Goal: Task Accomplishment & Management: Complete application form

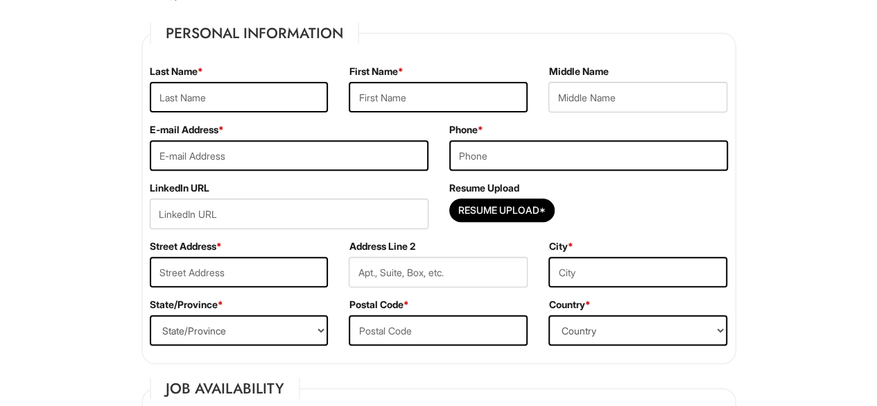
scroll to position [204, 0]
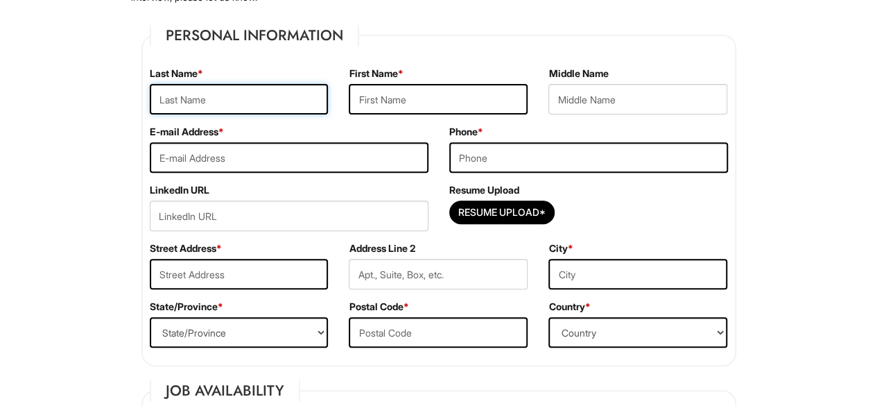
click at [240, 104] on input "text" at bounding box center [239, 99] width 179 height 31
type input "[PERSON_NAME]"
type input "[EMAIL_ADDRESS][DOMAIN_NAME]"
type input "3472869088"
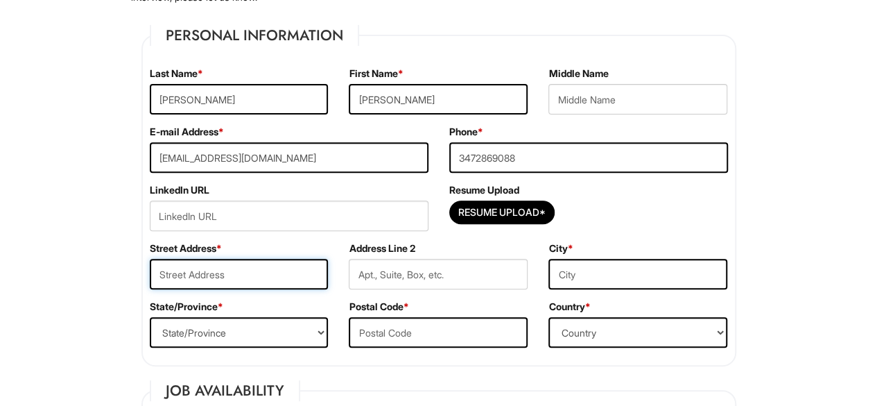
type input "[STREET_ADDRESS]"
type input "[GEOGRAPHIC_DATA]"
select select "NY"
type input "11208"
select select "[GEOGRAPHIC_DATA]"
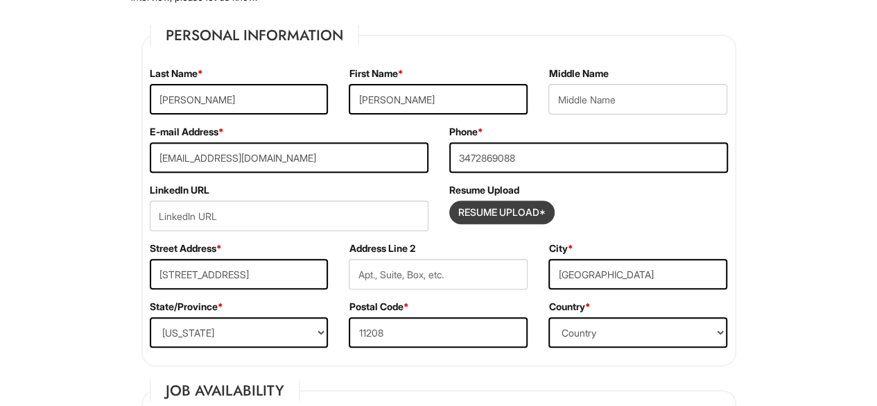
click at [487, 209] on input "Resume Upload*" at bounding box center [502, 212] width 104 height 22
type input "C:\fakepath\[PERSON_NAME].v3.pdf"
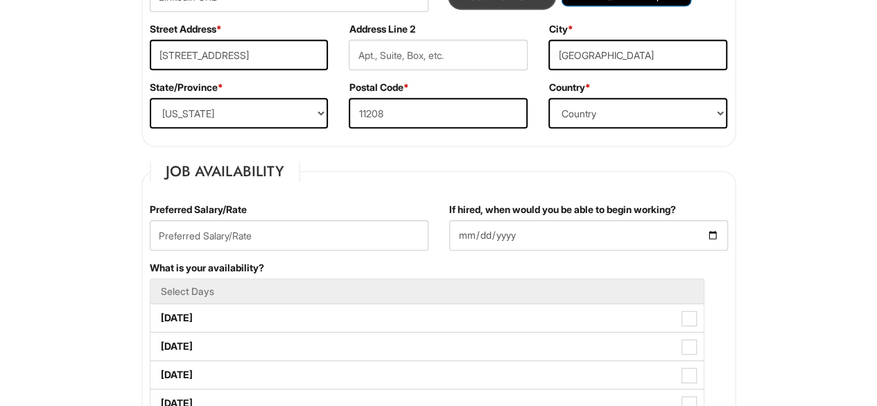
scroll to position [466, 0]
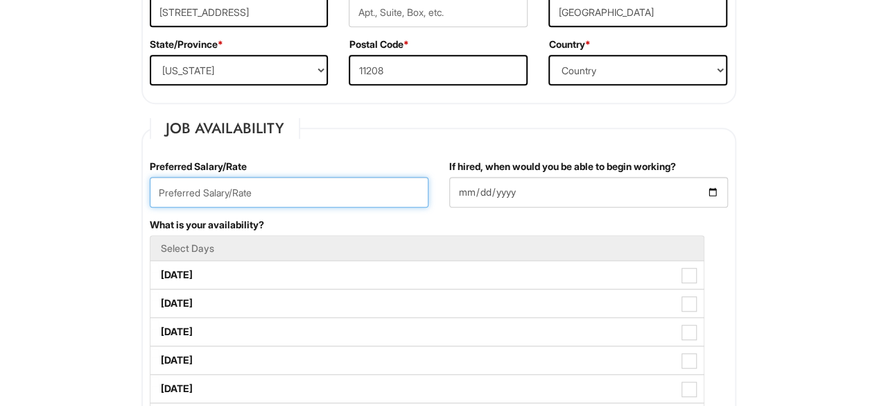
click at [351, 193] on input "text" at bounding box center [289, 192] width 279 height 31
type input "22 per hr"
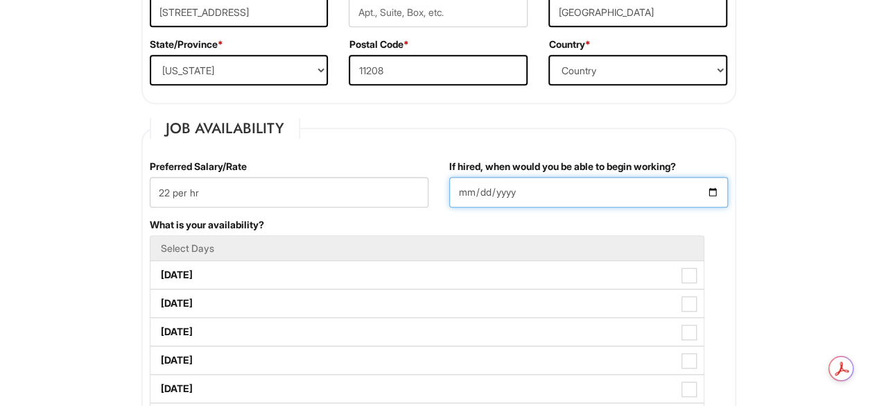
click at [578, 192] on input "If hired, when would you be able to begin working?" at bounding box center [588, 192] width 279 height 31
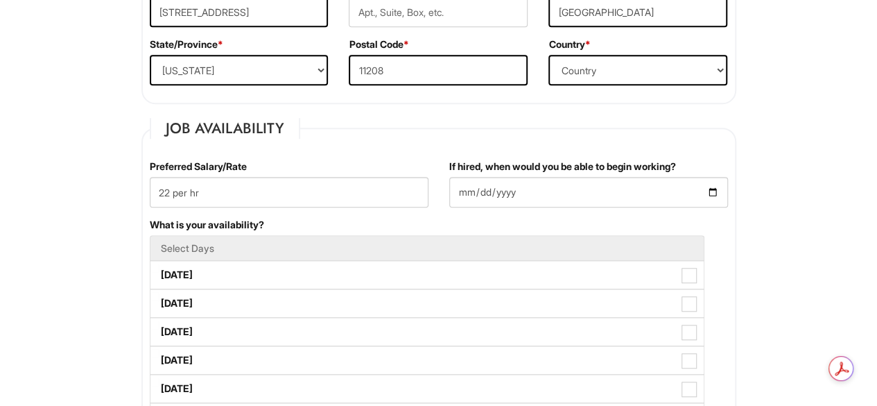
click at [737, 189] on div "If hired, when would you be able to begin working?" at bounding box center [589, 188] width 300 height 58
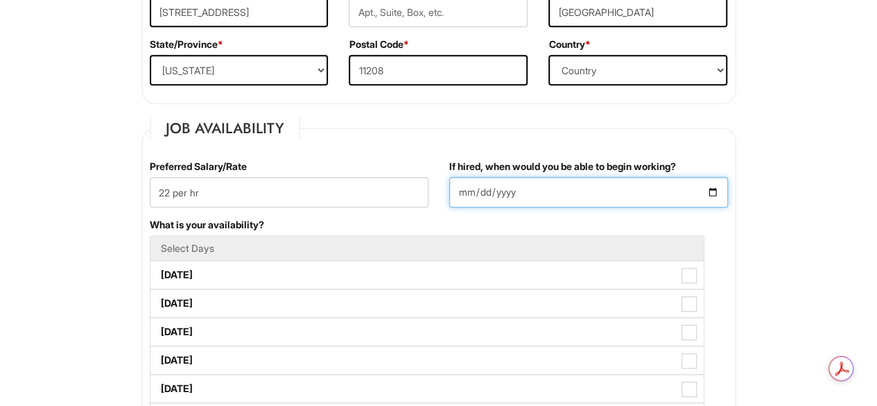
click at [714, 191] on input "If hired, when would you be able to begin working?" at bounding box center [588, 192] width 279 height 31
type input "[DATE]"
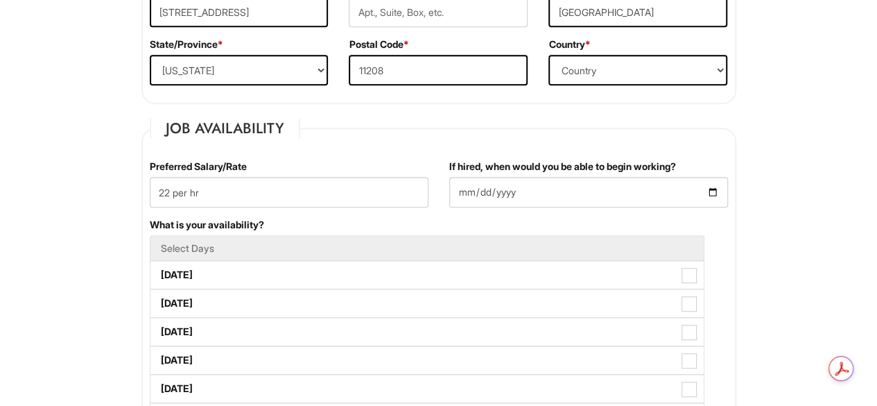
click at [367, 246] on h5 "Select Days" at bounding box center [427, 248] width 533 height 10
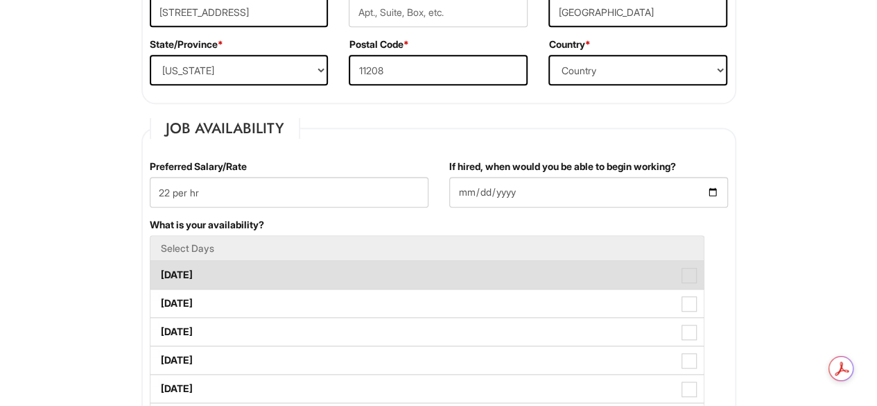
click at [424, 273] on label "[DATE]" at bounding box center [426, 275] width 553 height 28
click at [159, 273] on Available_Monday "[DATE]" at bounding box center [154, 267] width 9 height 9
checkbox Available_Monday "true"
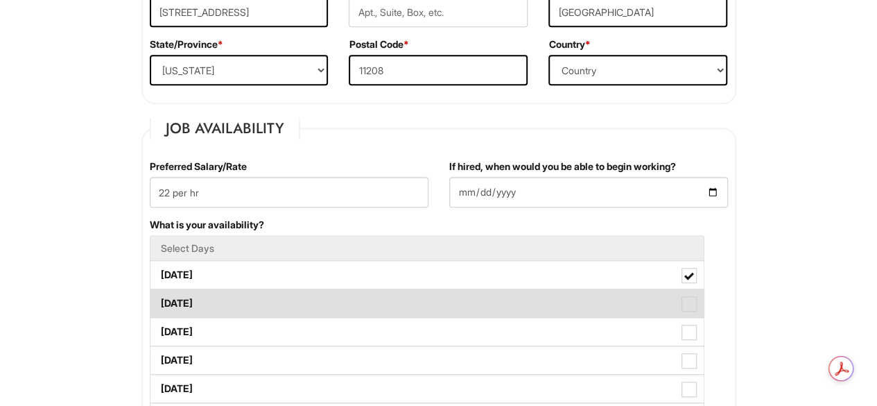
click at [665, 298] on label "[DATE]" at bounding box center [426, 303] width 553 height 28
click at [159, 298] on Available_Tuesday "[DATE]" at bounding box center [154, 296] width 9 height 9
checkbox Available_Tuesday "true"
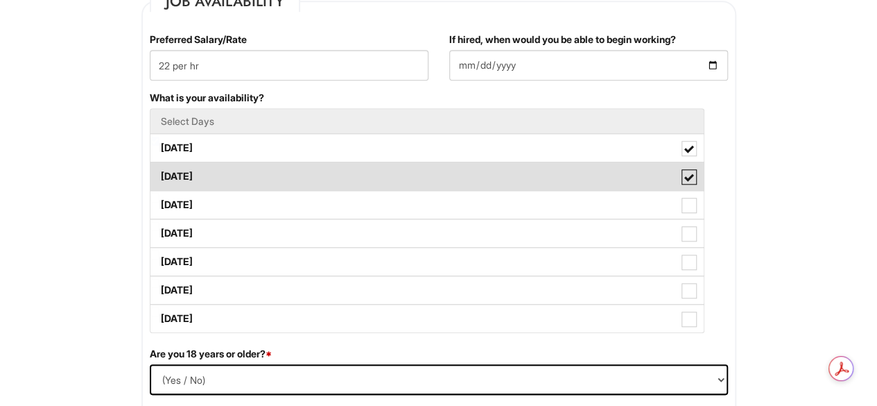
scroll to position [594, 0]
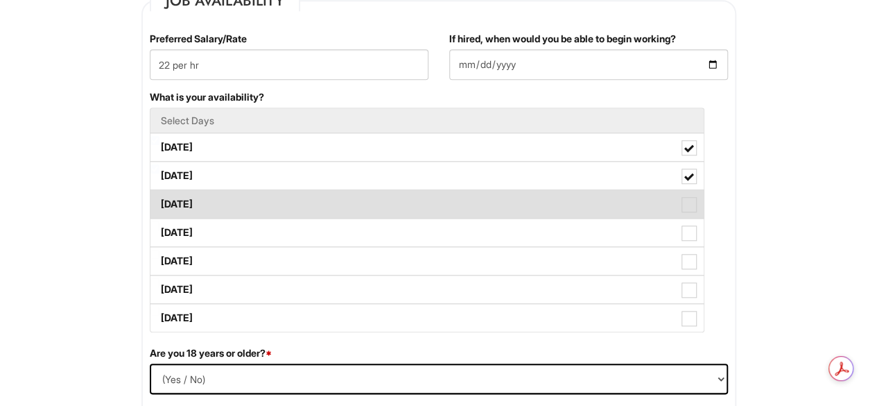
click at [667, 200] on label "[DATE]" at bounding box center [426, 204] width 553 height 28
click at [159, 200] on Available_Wednesday "[DATE]" at bounding box center [154, 197] width 9 height 9
checkbox Available_Wednesday "true"
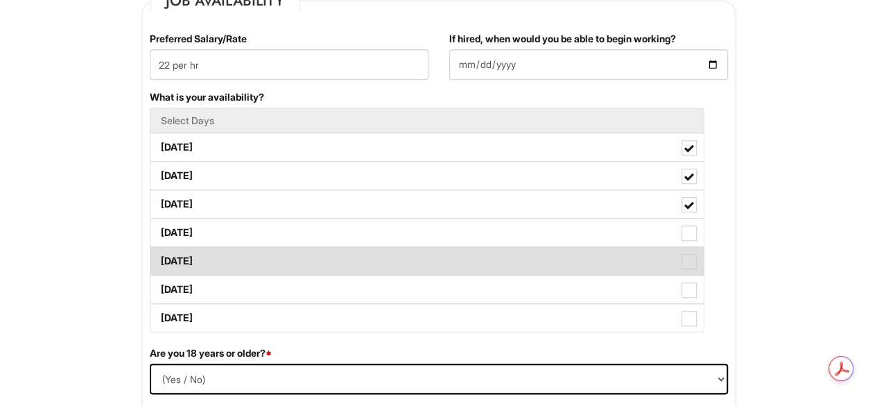
click at [622, 247] on label "[DATE]" at bounding box center [426, 261] width 553 height 28
click at [159, 250] on Available_Friday "[DATE]" at bounding box center [154, 254] width 9 height 9
checkbox Available_Friday "true"
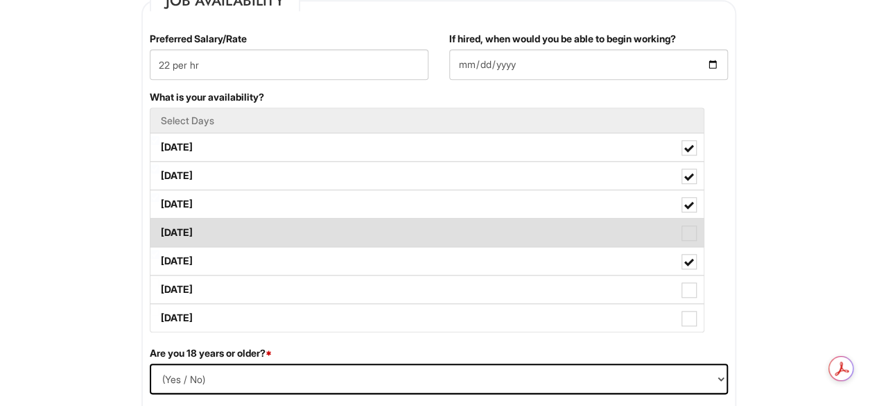
click at [690, 228] on span at bounding box center [689, 232] width 15 height 15
click at [159, 228] on Available_Thursday "[DATE]" at bounding box center [154, 225] width 9 height 9
checkbox Available_Thursday "true"
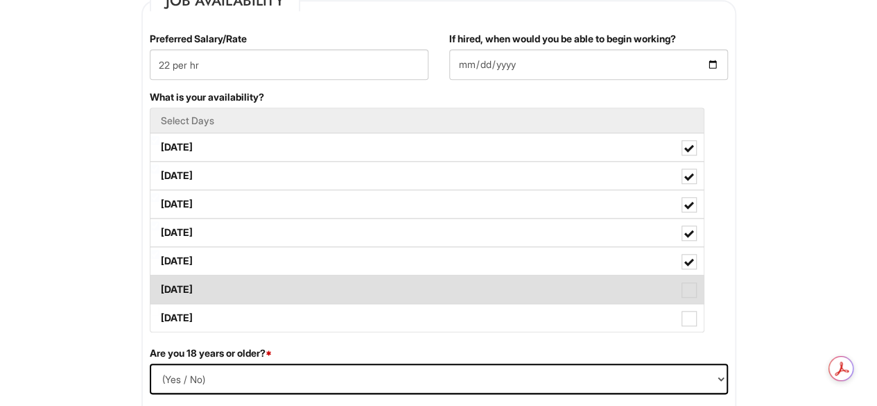
click at [688, 293] on span at bounding box center [689, 289] width 15 height 15
click at [159, 287] on Available_Saturday "[DATE]" at bounding box center [154, 282] width 9 height 9
checkbox Available_Saturday "true"
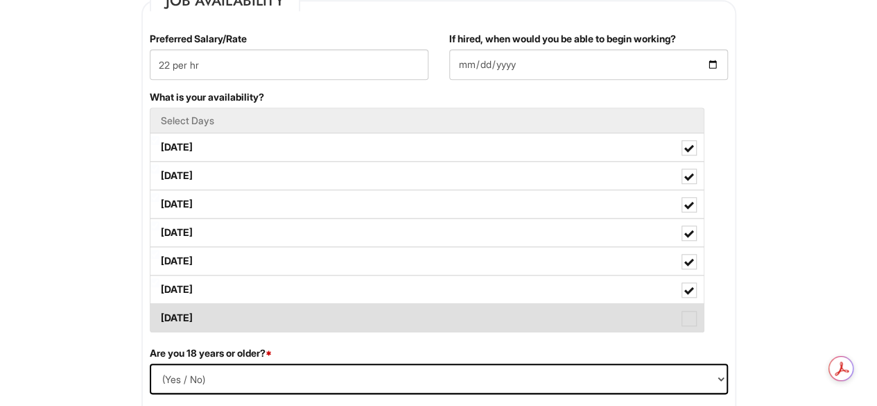
click at [681, 327] on label "[DATE]" at bounding box center [426, 318] width 553 height 28
click at [159, 315] on Available_Sunday "[DATE]" at bounding box center [154, 310] width 9 height 9
checkbox Available_Sunday "true"
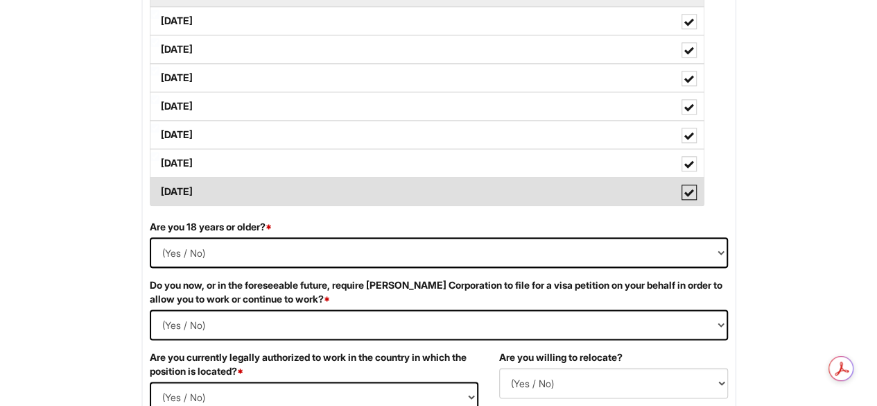
scroll to position [745, 0]
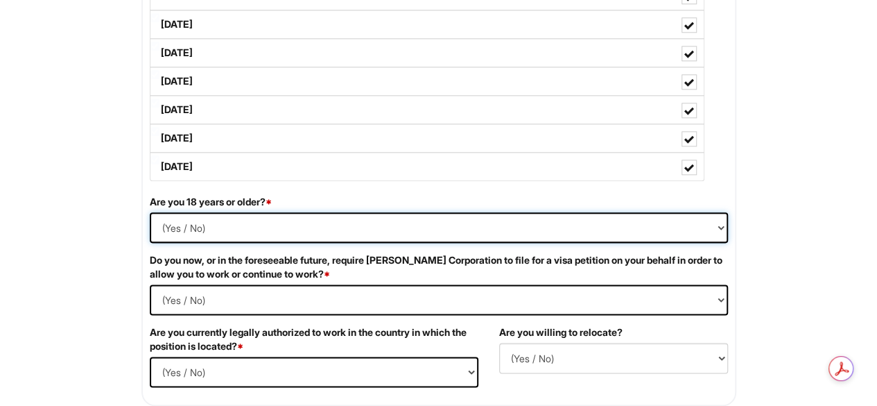
click at [673, 230] on select "(Yes / No) Yes No" at bounding box center [439, 227] width 578 height 31
select select "Yes"
click at [150, 212] on select "(Yes / No) Yes No" at bounding box center [439, 227] width 578 height 31
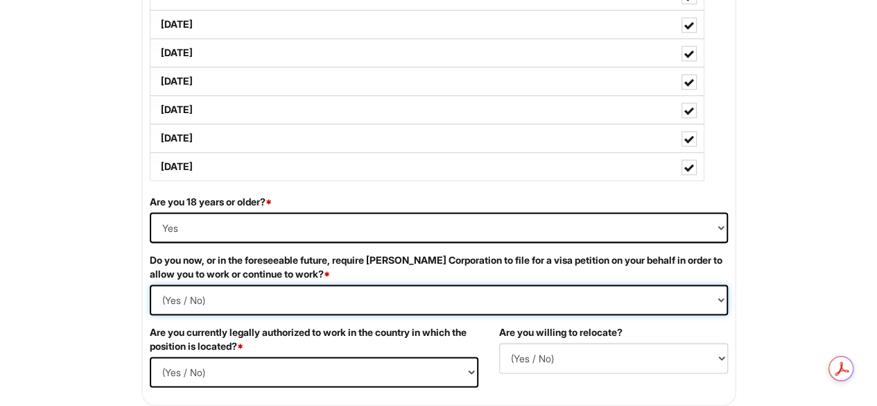
click at [435, 305] on Required "(Yes / No) Yes No" at bounding box center [439, 299] width 578 height 31
select Required "No"
click at [150, 284] on Required "(Yes / No) Yes No" at bounding box center [439, 299] width 578 height 31
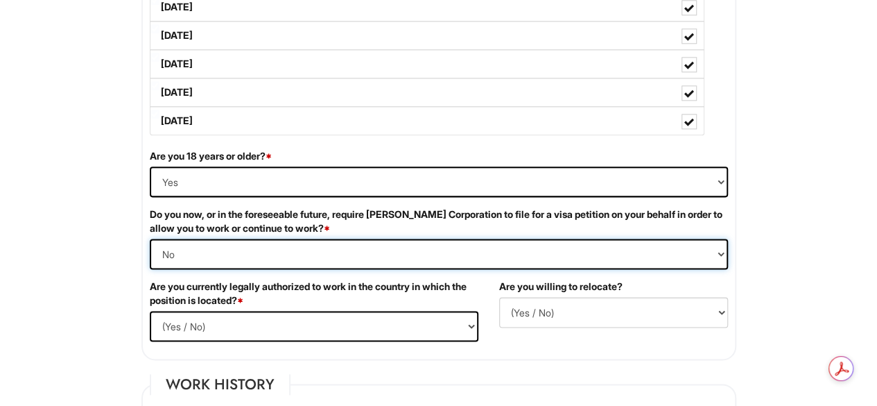
scroll to position [831, 0]
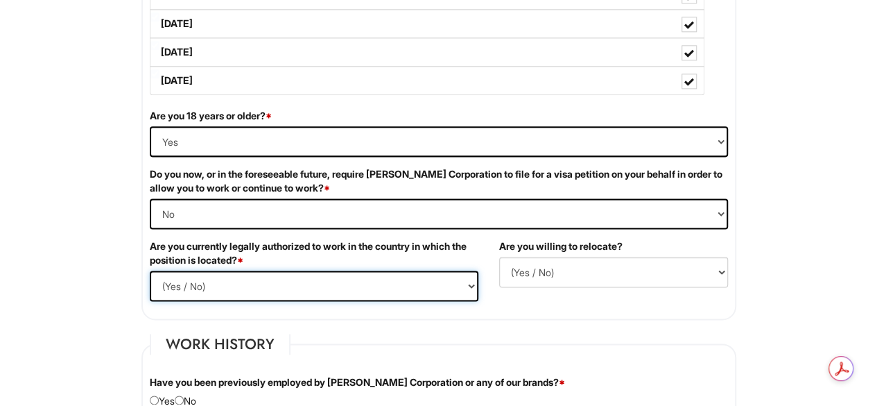
click at [435, 284] on select "(Yes / No) Yes No" at bounding box center [314, 285] width 329 height 31
select select "Yes"
click at [150, 270] on select "(Yes / No) Yes No" at bounding box center [314, 285] width 329 height 31
click at [614, 269] on select "(Yes / No) No Yes" at bounding box center [613, 272] width 229 height 31
select select "Y"
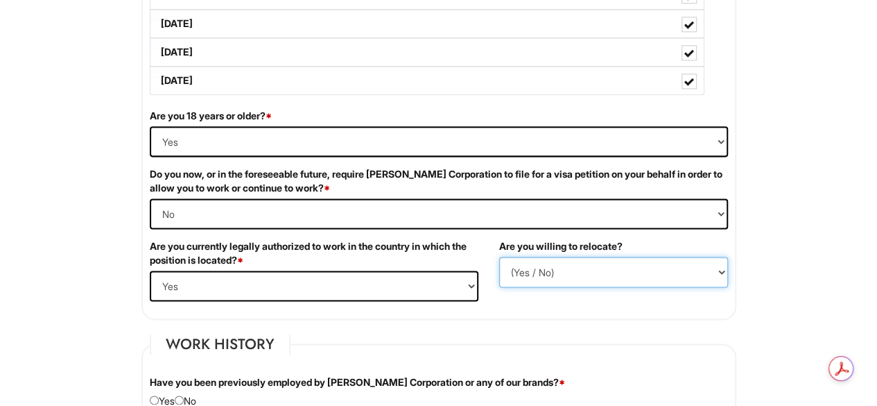
click at [499, 257] on select "(Yes / No) No Yes" at bounding box center [613, 272] width 229 height 31
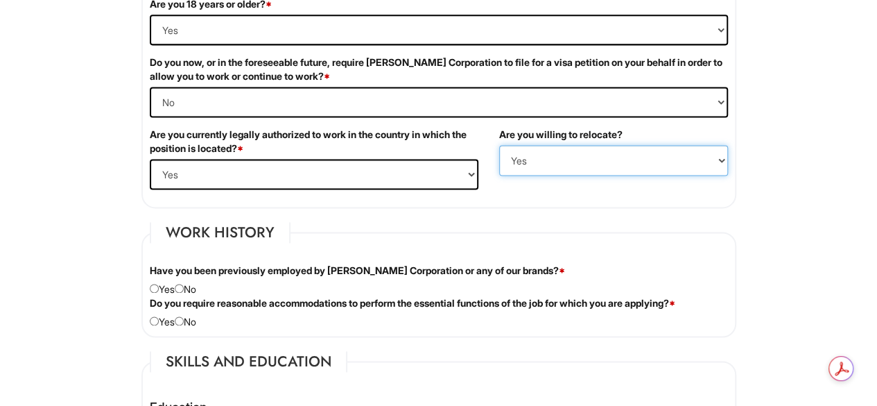
scroll to position [978, 0]
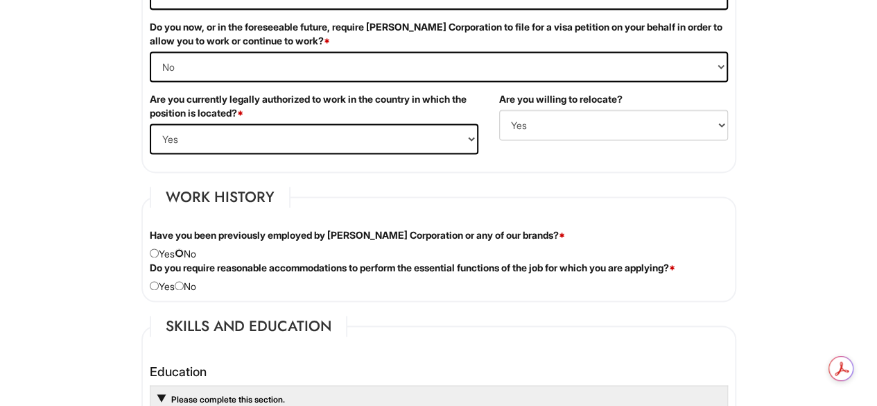
click at [183, 248] on input "radio" at bounding box center [179, 252] width 9 height 9
radio input "true"
click at [201, 283] on div "Do you require reasonable accommodations to perform the essential functions of …" at bounding box center [438, 277] width 599 height 33
click at [183, 282] on input "radio" at bounding box center [179, 285] width 9 height 9
radio input "true"
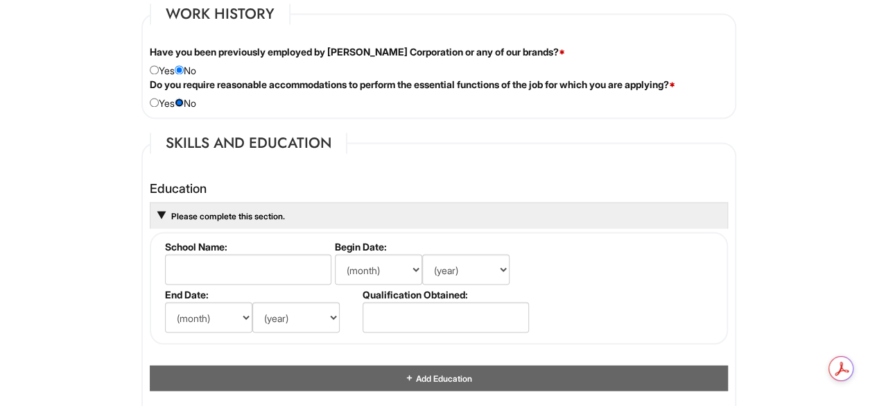
scroll to position [1162, 0]
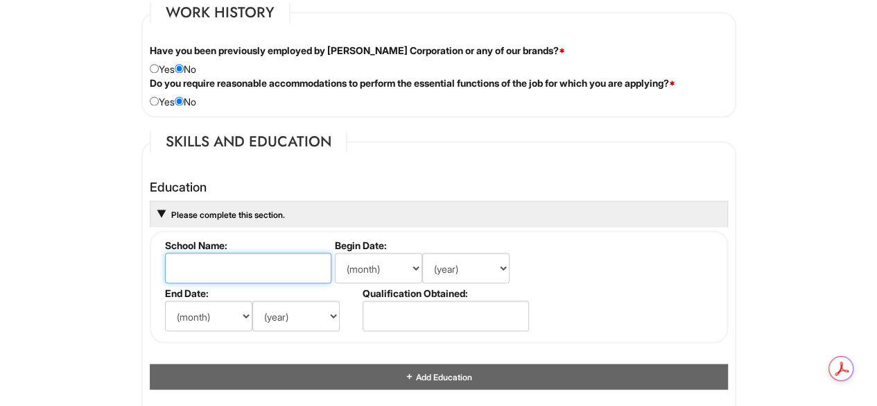
click at [282, 269] on input "text" at bounding box center [248, 267] width 166 height 31
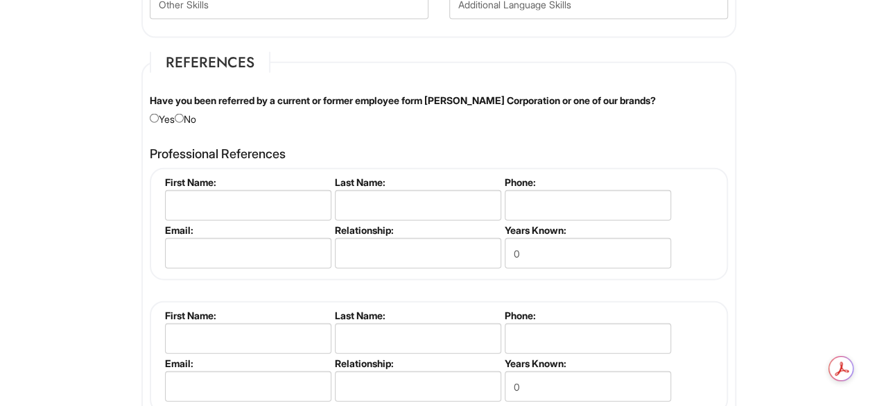
scroll to position [1603, 0]
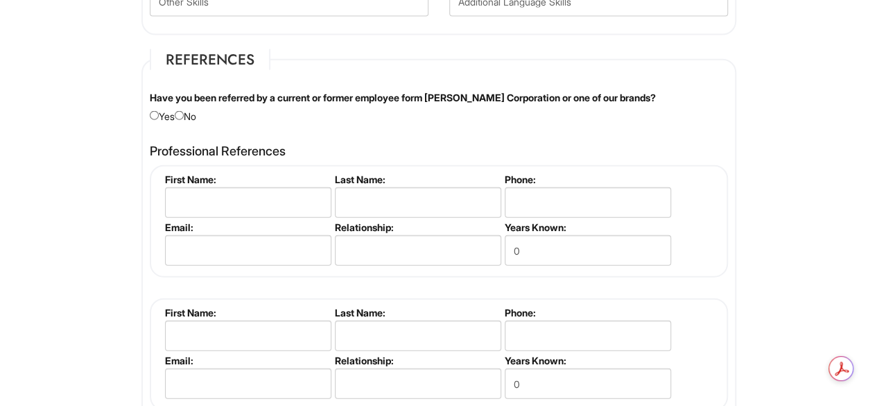
click at [202, 110] on div "Have you been referred by a current or former employee form [PERSON_NAME] Corpo…" at bounding box center [438, 107] width 599 height 33
click at [184, 112] on input "radio" at bounding box center [179, 115] width 9 height 9
radio input "true"
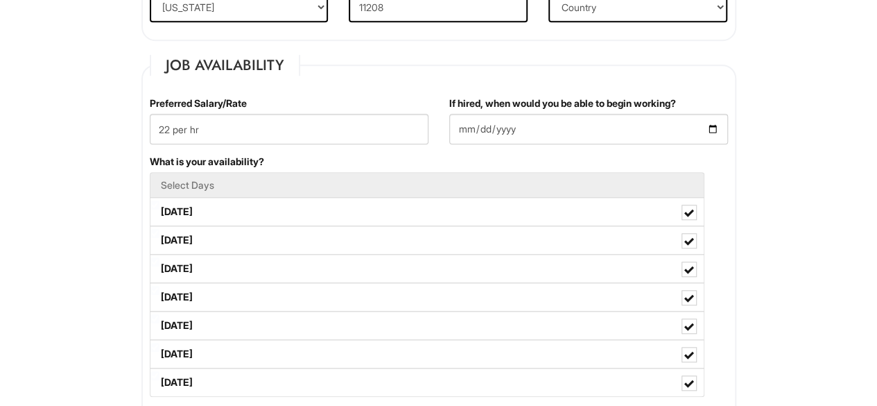
scroll to position [528, 0]
